Goal: Information Seeking & Learning: Learn about a topic

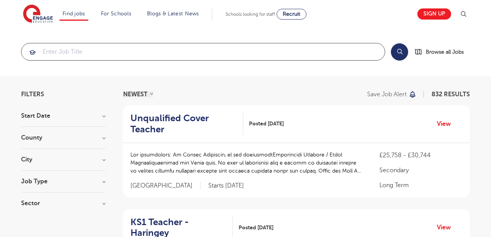
click at [66, 53] on input "search" at bounding box center [202, 51] width 363 height 17
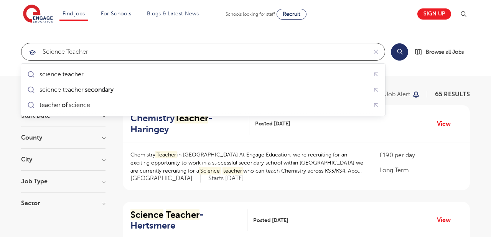
type input "science teacher"
click button "Submit" at bounding box center [0, 0] width 0 height 0
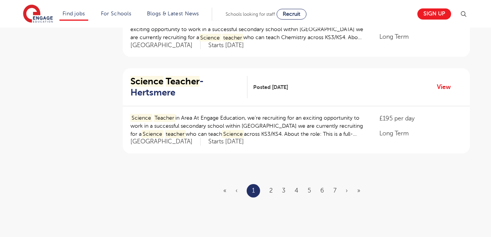
scroll to position [906, 0]
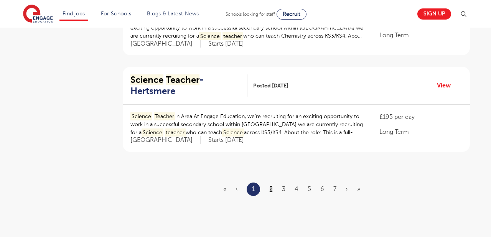
click at [271, 190] on link "2" at bounding box center [270, 189] width 3 height 7
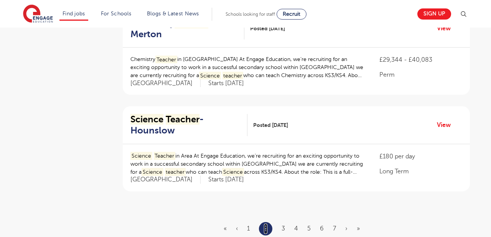
scroll to position [873, 0]
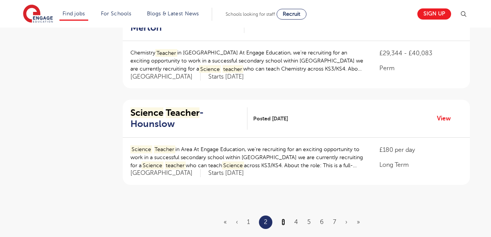
click at [284, 222] on link "3" at bounding box center [282, 222] width 3 height 7
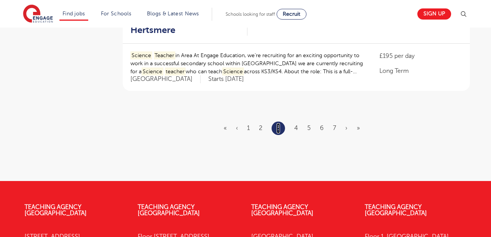
scroll to position [968, 0]
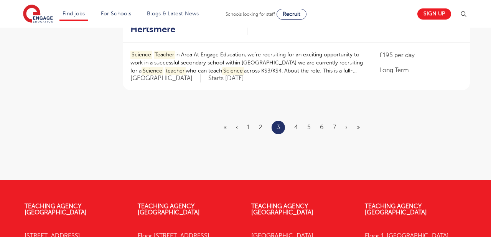
click at [298, 127] on ul "« ‹ 1 2 3 4 5 6 7 › »" at bounding box center [295, 127] width 145 height 13
click at [297, 127] on link "4" at bounding box center [296, 127] width 4 height 7
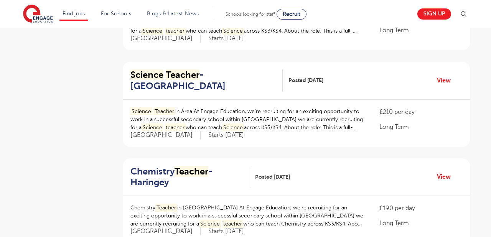
scroll to position [526, 0]
